Goal: Obtain resource: Obtain resource

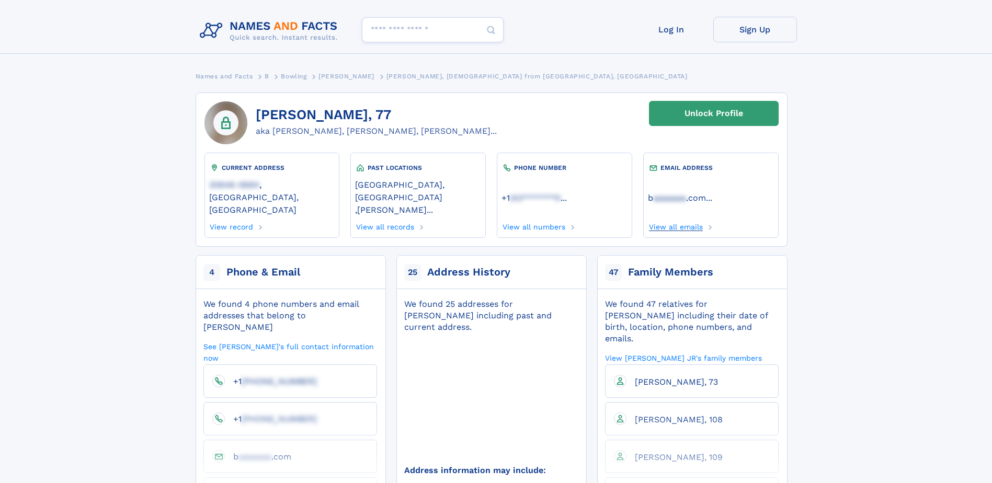
click at [674, 220] on link "View all emails" at bounding box center [675, 226] width 55 height 12
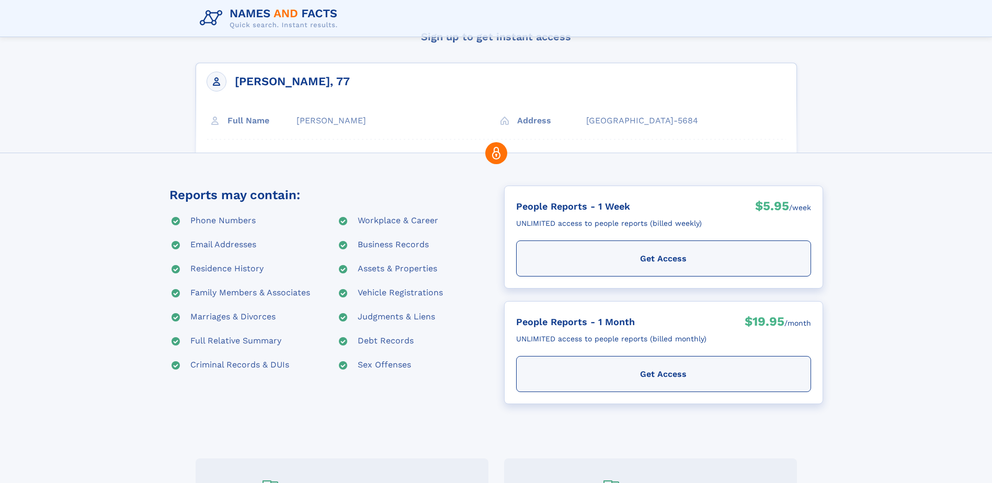
scroll to position [58, 0]
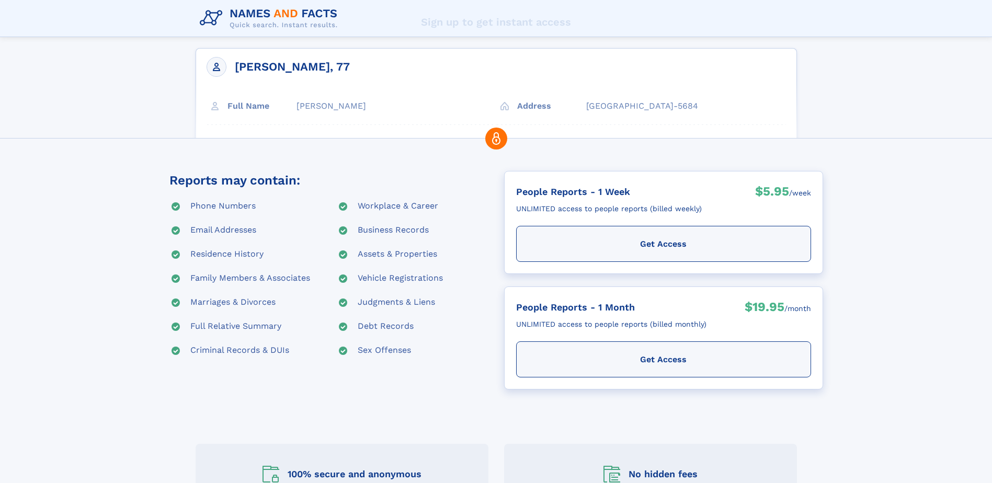
click at [651, 245] on div "Get Access" at bounding box center [663, 244] width 295 height 36
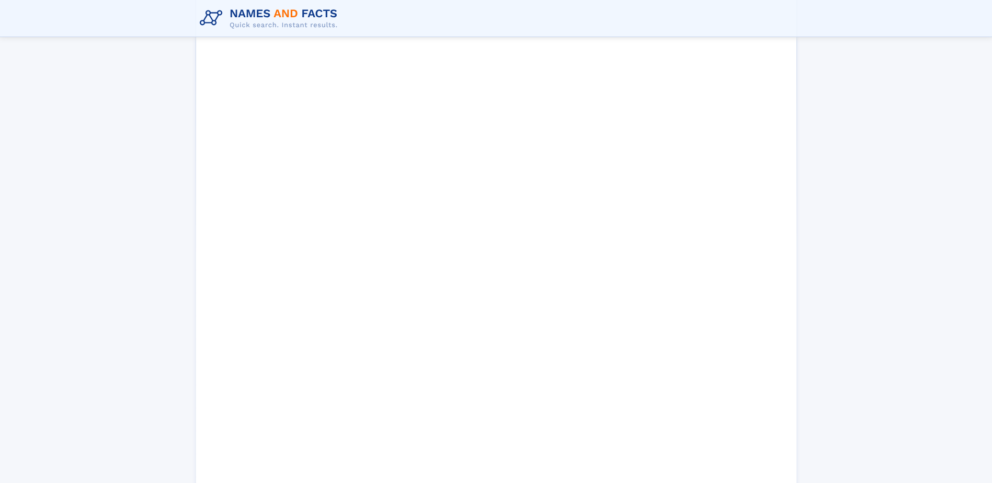
scroll to position [319, 0]
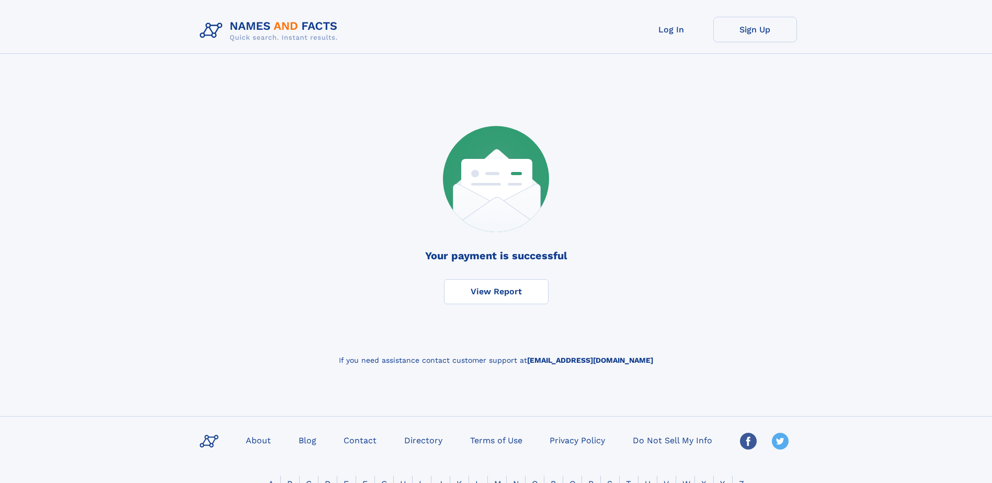
click at [513, 292] on link "View Report" at bounding box center [496, 291] width 105 height 25
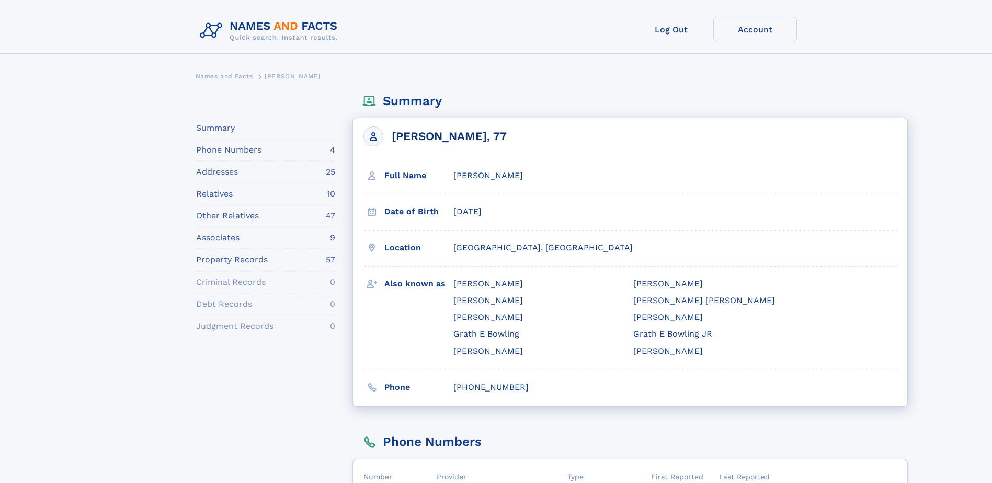
click at [441, 137] on link "[PERSON_NAME], 77" at bounding box center [434, 137] width 143 height 20
click at [367, 134] on icon at bounding box center [373, 136] width 13 height 13
click at [277, 148] on div "Phone Numbers 4" at bounding box center [265, 150] width 139 height 12
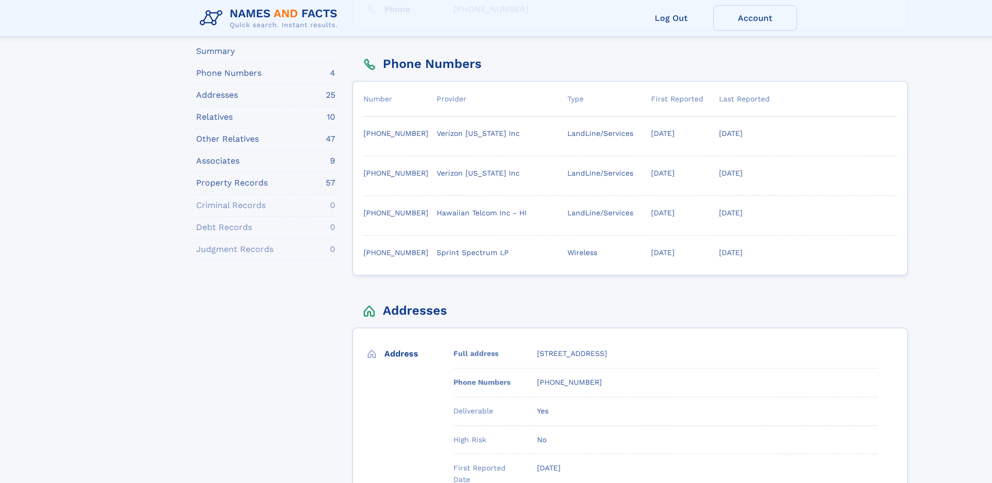
scroll to position [256, 0]
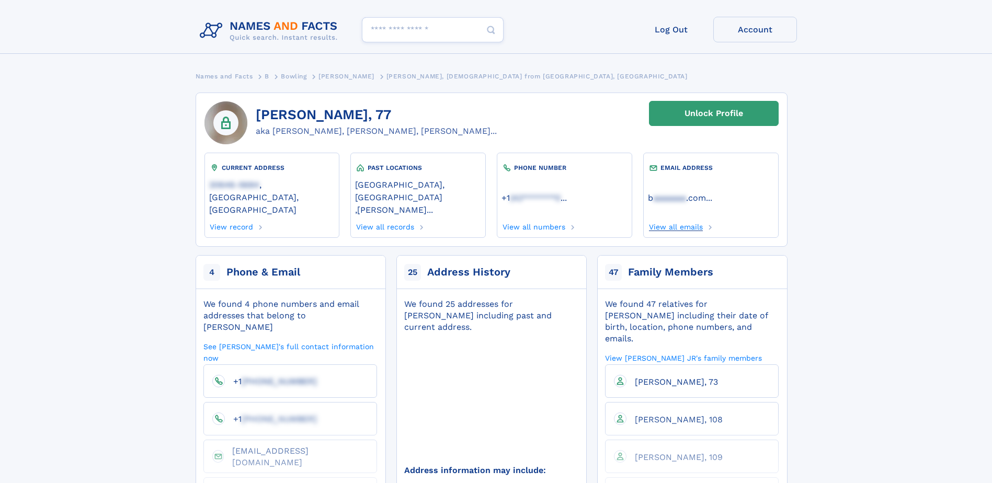
click at [669, 220] on link "View all emails" at bounding box center [675, 226] width 55 height 12
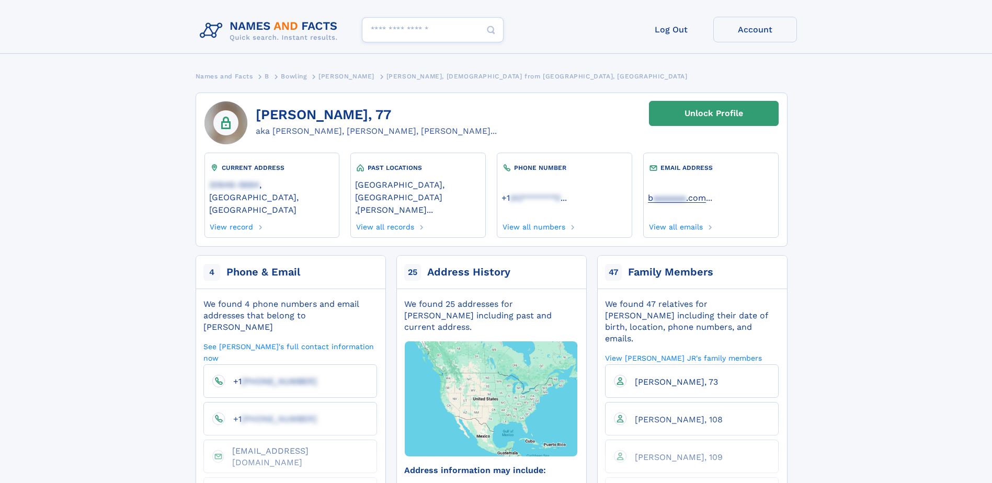
click at [662, 193] on span "aaaaaaa" at bounding box center [669, 198] width 33 height 10
